Goal: Transaction & Acquisition: Purchase product/service

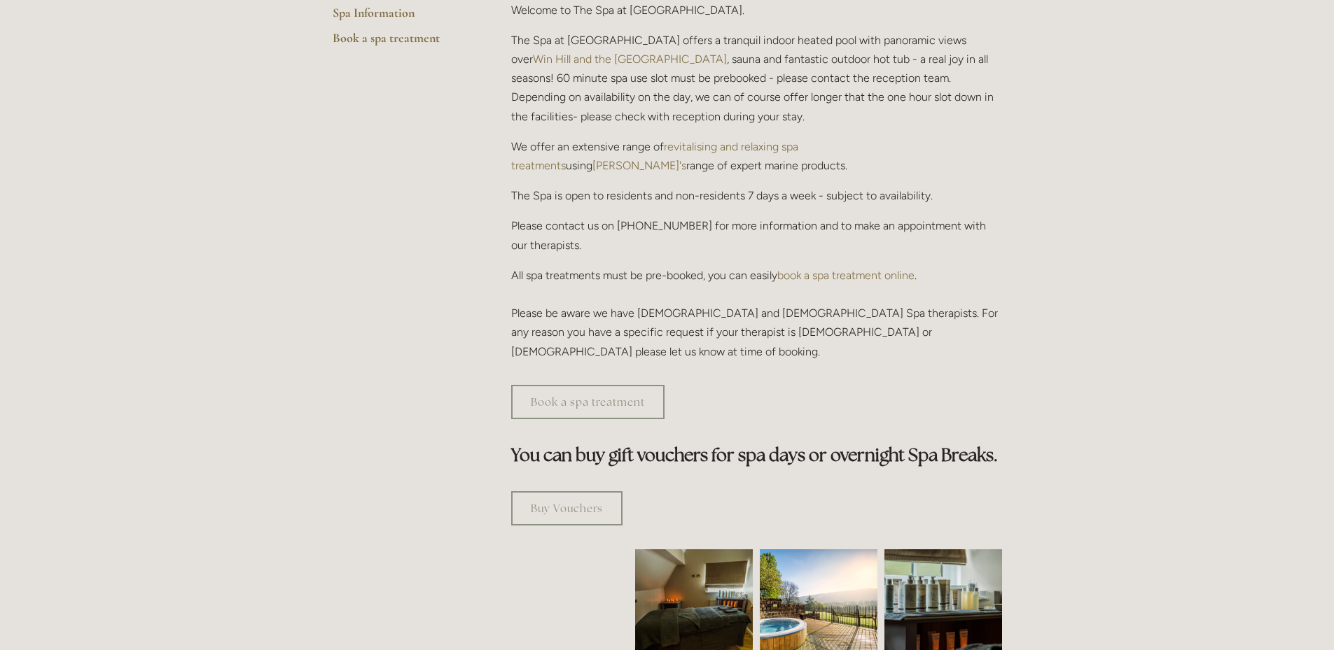
scroll to position [280, 0]
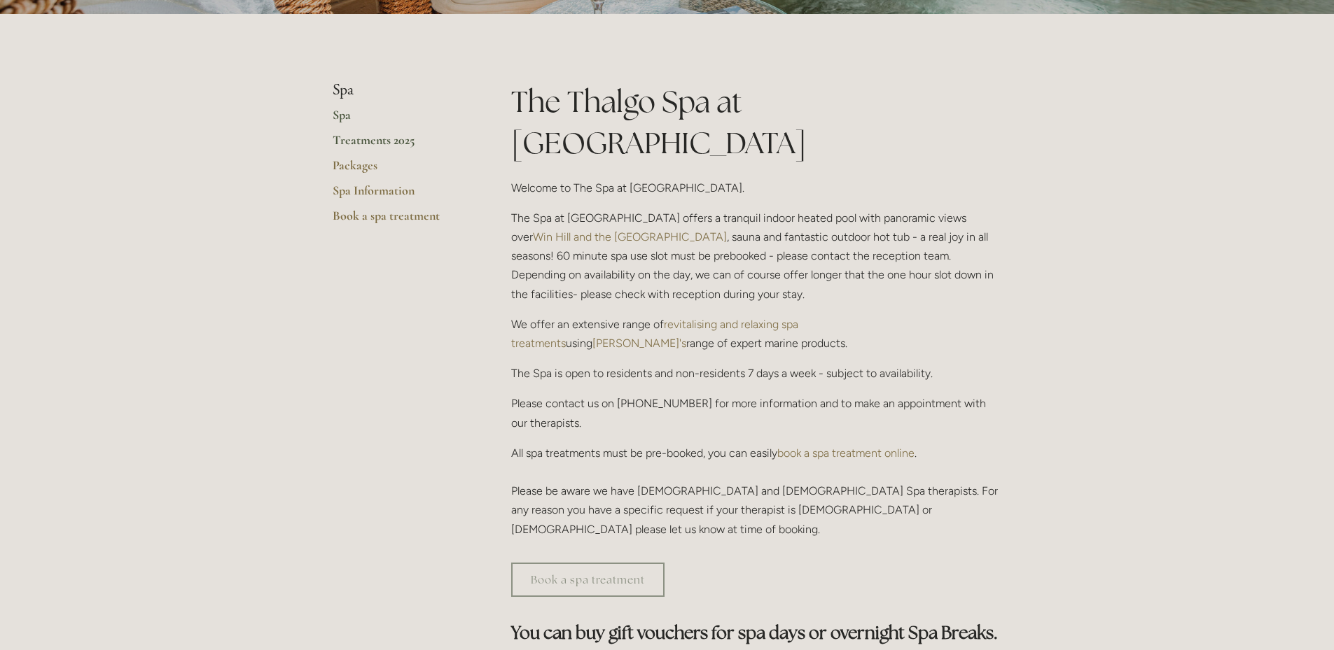
click at [409, 144] on link "Treatments 2025" at bounding box center [400, 144] width 134 height 25
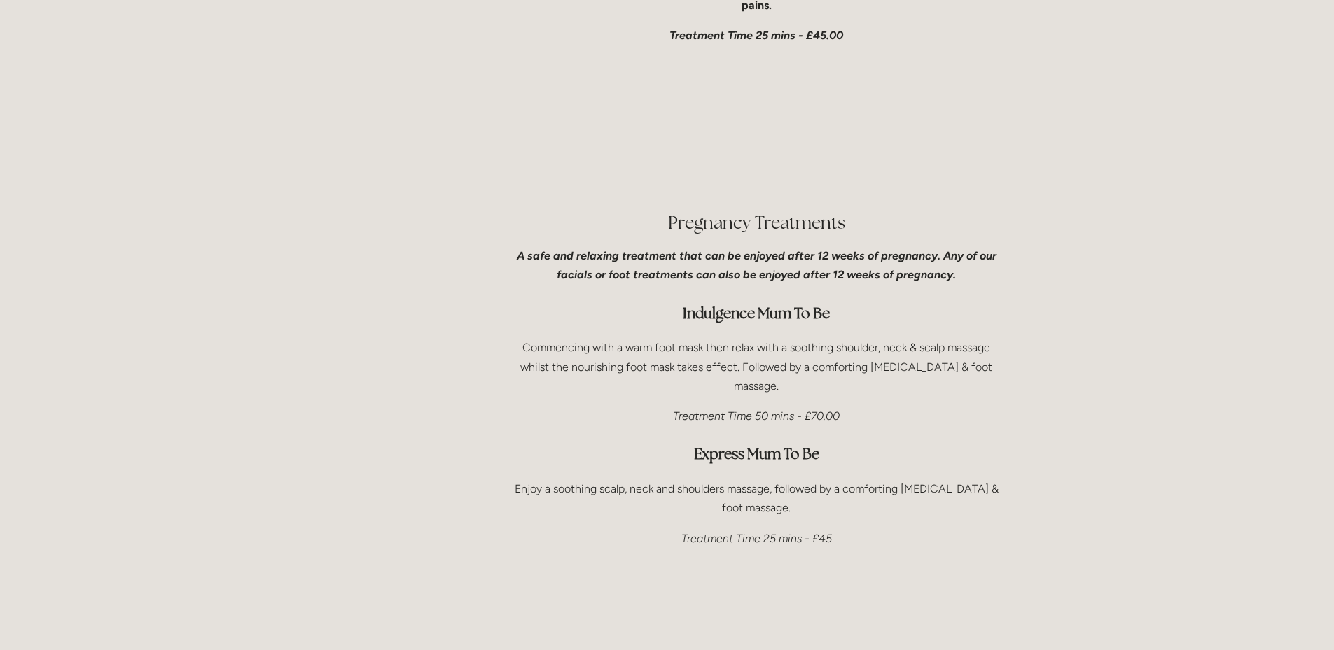
scroll to position [3570, 0]
drag, startPoint x: 552, startPoint y: 286, endPoint x: 967, endPoint y: 293, distance: 415.2
click at [966, 337] on p "Commencing with a warm foot mask then relax with a soothing shoulder, neck & sc…" at bounding box center [756, 365] width 491 height 57
click at [991, 337] on p "Commencing with a warm foot mask then relax with a soothing shoulder, neck & sc…" at bounding box center [756, 365] width 491 height 57
drag, startPoint x: 561, startPoint y: 312, endPoint x: 840, endPoint y: 308, distance: 279.3
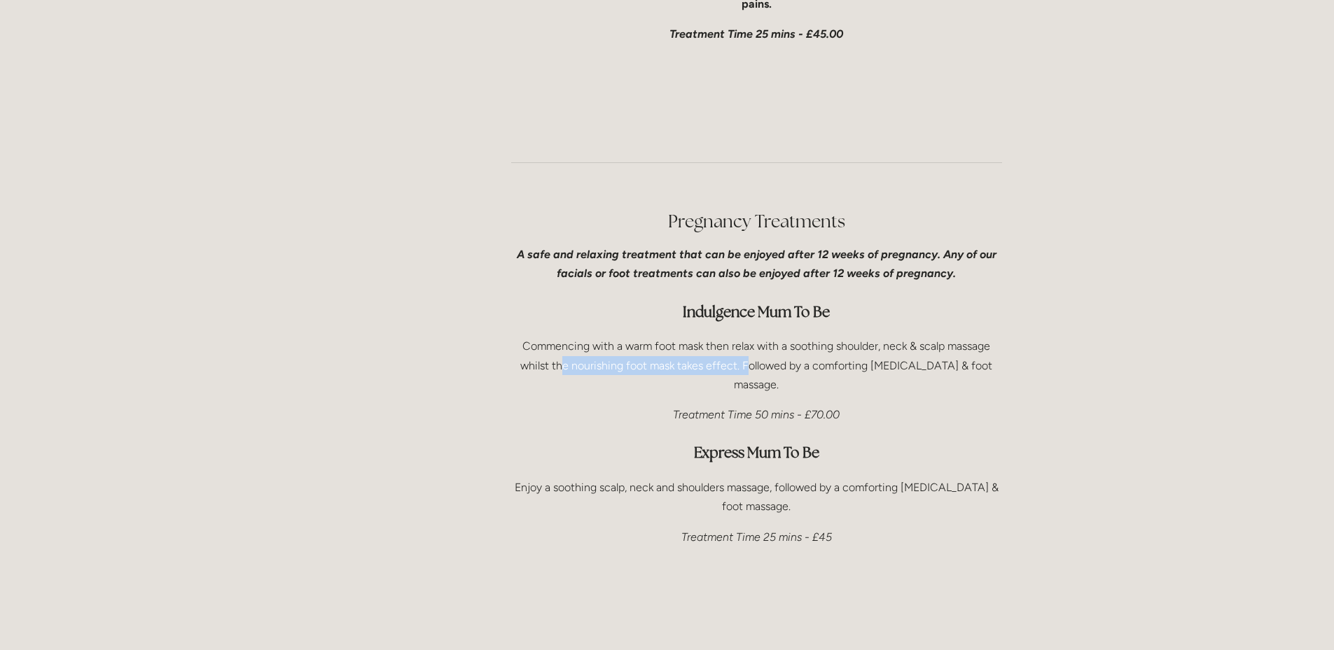
click at [819, 337] on p "Commencing with a warm foot mask then relax with a soothing shoulder, neck & sc…" at bounding box center [756, 365] width 491 height 57
drag, startPoint x: 872, startPoint y: 302, endPoint x: 923, endPoint y: 304, distance: 51.1
click at [923, 337] on p "Commencing with a warm foot mask then relax with a soothing shoulder, neck & sc…" at bounding box center [756, 365] width 491 height 57
drag, startPoint x: 666, startPoint y: 287, endPoint x: 946, endPoint y: 300, distance: 281.0
click at [932, 337] on p "Commencing with a warm foot mask then relax with a soothing shoulder, neck & sc…" at bounding box center [756, 365] width 491 height 57
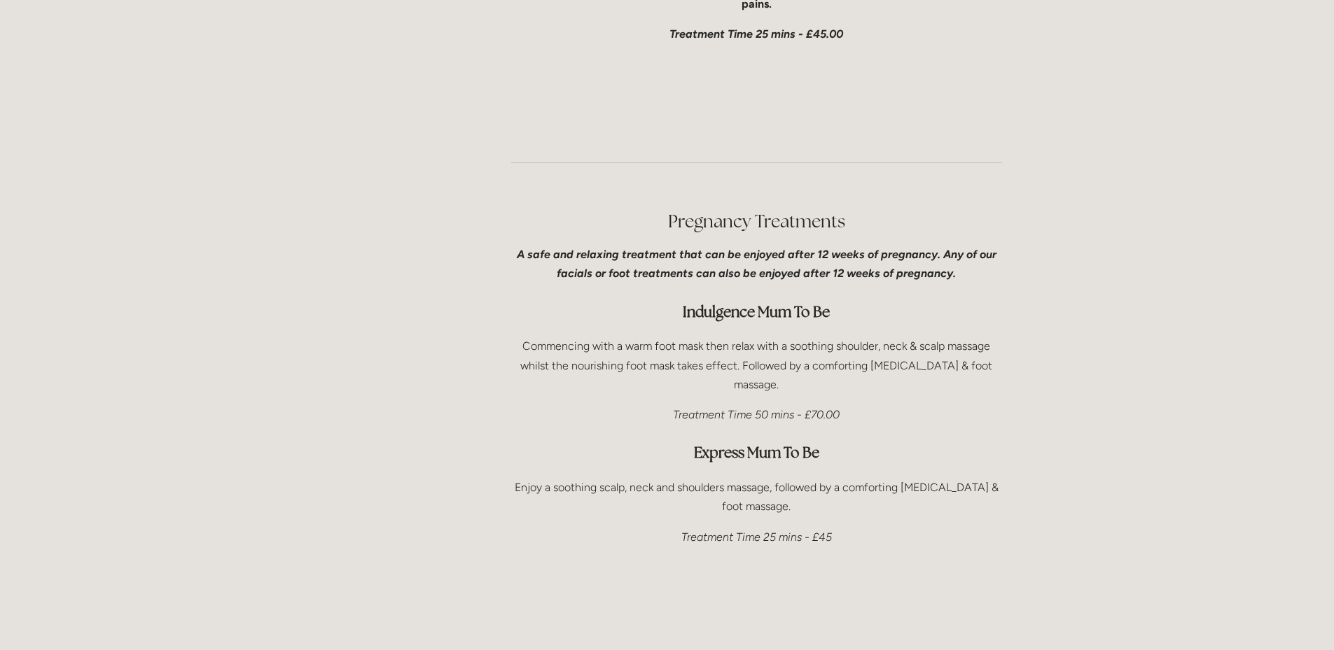
click at [972, 337] on p "Commencing with a warm foot mask then relax with a soothing shoulder, neck & sc…" at bounding box center [756, 365] width 491 height 57
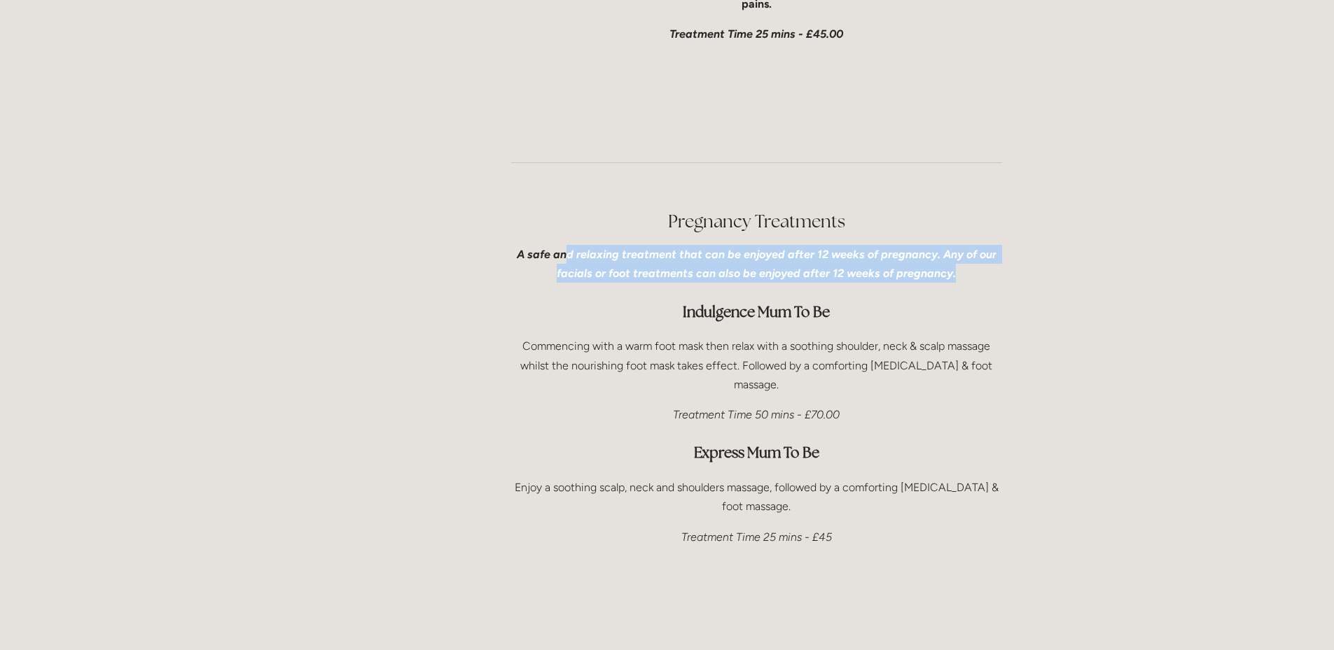
drag, startPoint x: 566, startPoint y: 203, endPoint x: 998, endPoint y: 207, distance: 432.6
click at [970, 245] on p "A safe and relaxing treatment that can be enjoyed after 12 weeks of pregnancy. …" at bounding box center [756, 264] width 491 height 38
click at [1003, 206] on div "Pregnancy Treatments A safe and relaxing treatment that can be enjoyed after 12…" at bounding box center [756, 429] width 515 height 464
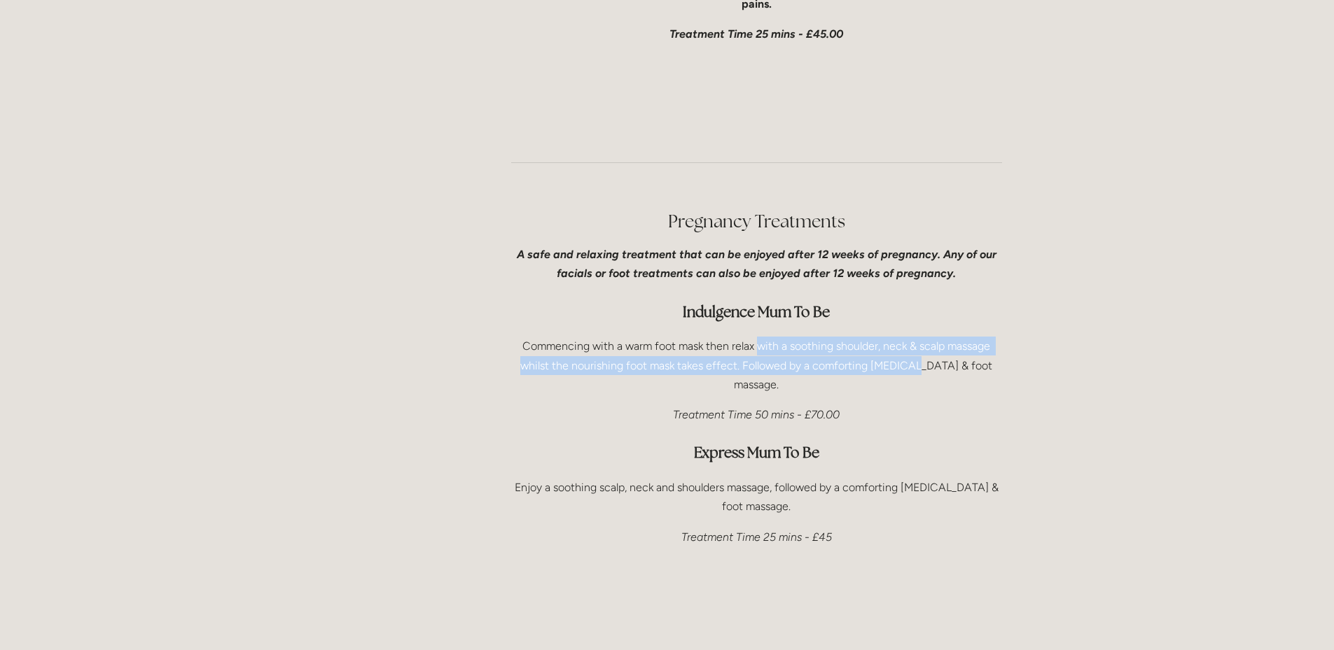
drag, startPoint x: 871, startPoint y: 291, endPoint x: 743, endPoint y: 289, distance: 127.4
click at [749, 337] on p "Commencing with a warm foot mask then relax with a soothing shoulder, neck & sc…" at bounding box center [756, 365] width 491 height 57
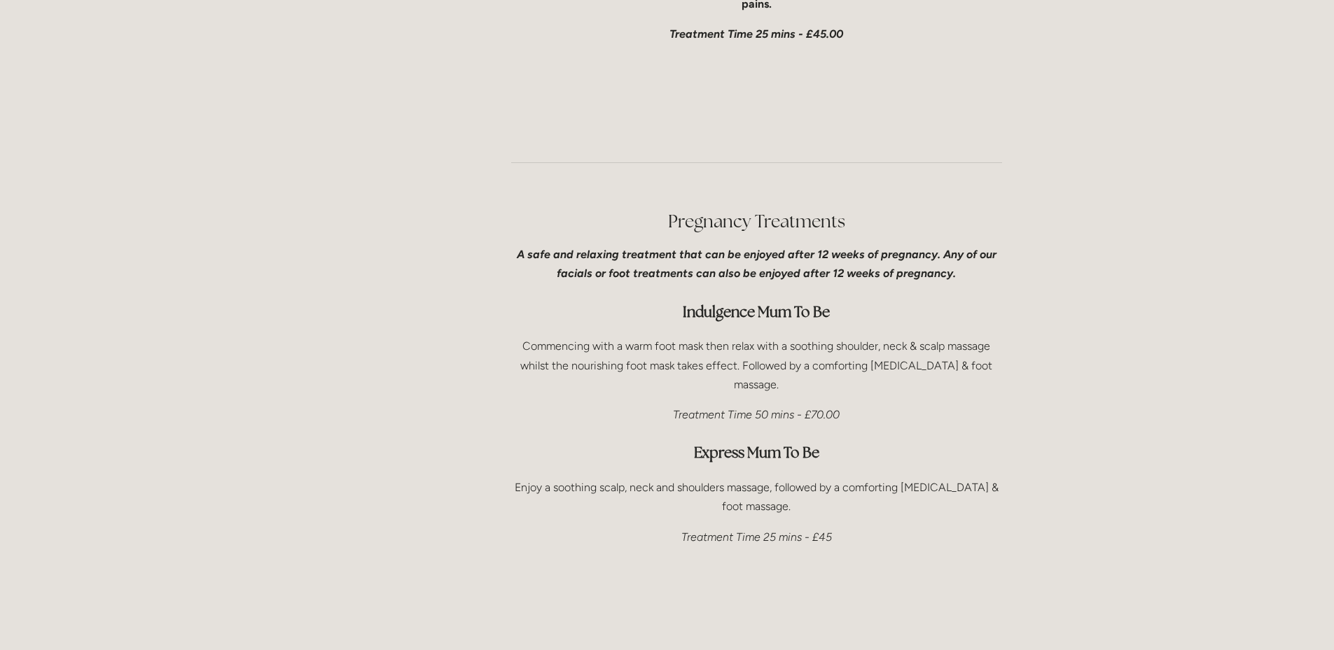
click at [710, 337] on p "Commencing with a warm foot mask then relax with a soothing shoulder, neck & sc…" at bounding box center [756, 365] width 491 height 57
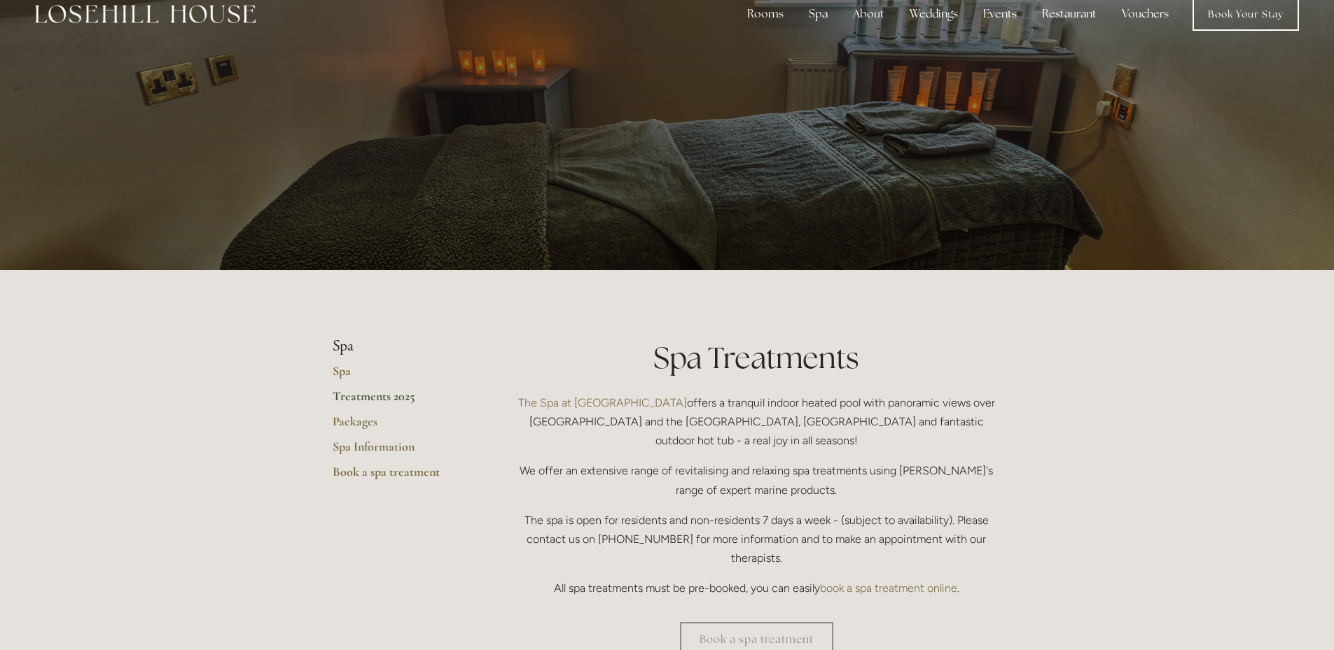
scroll to position [0, 0]
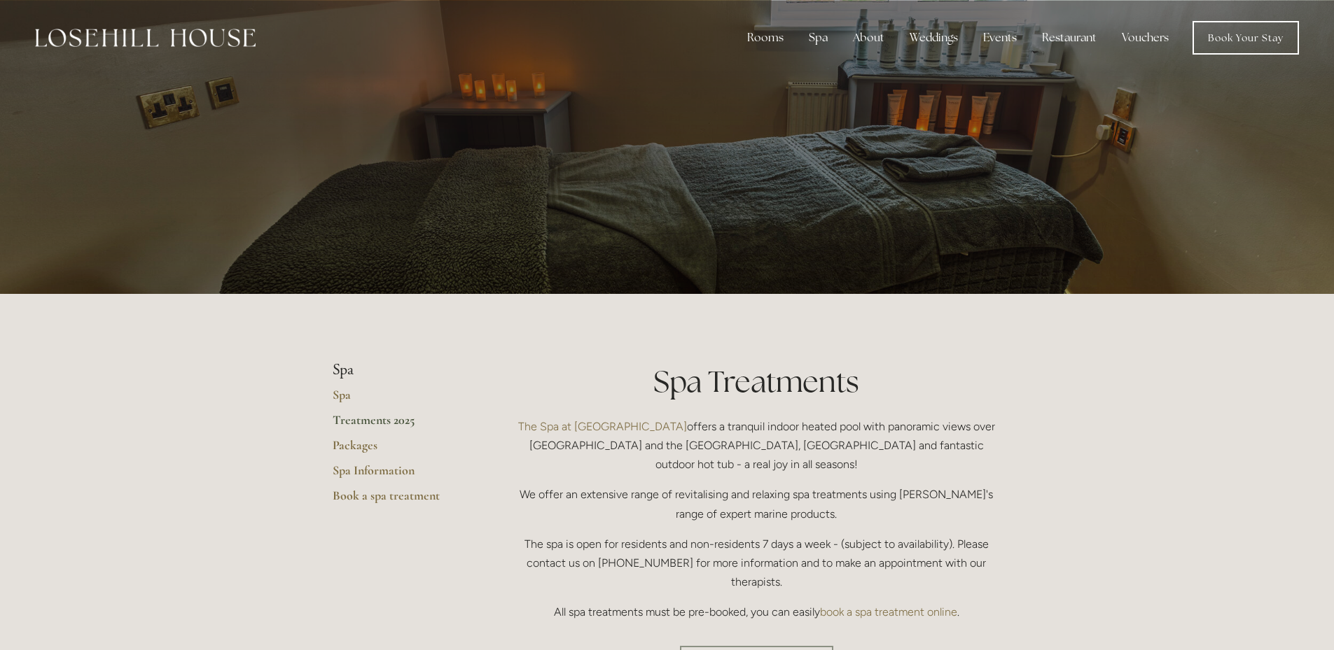
click at [1138, 36] on link "Vouchers" at bounding box center [1144, 38] width 69 height 28
